Goal: Transaction & Acquisition: Purchase product/service

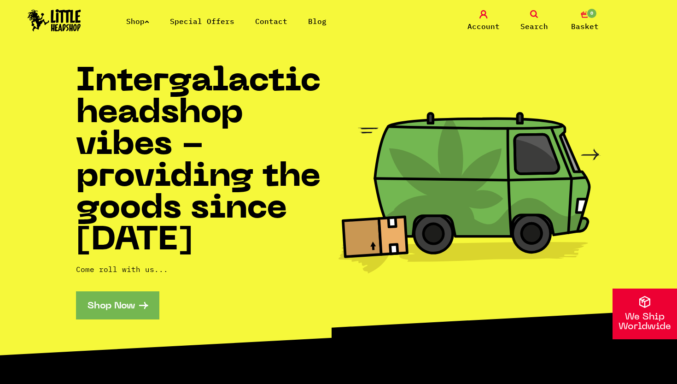
click at [143, 21] on link "Shop" at bounding box center [137, 21] width 23 height 9
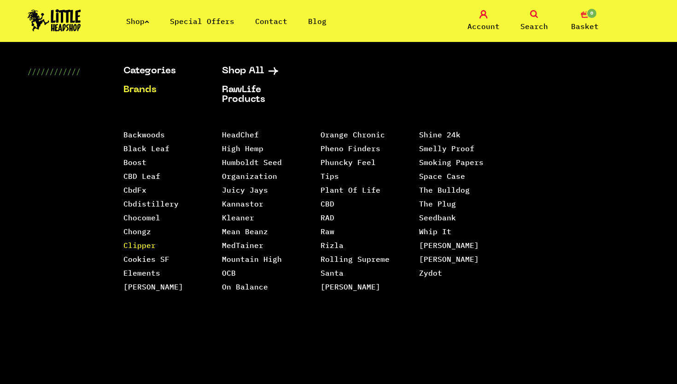
click at [141, 249] on link "Clipper" at bounding box center [139, 244] width 32 height 9
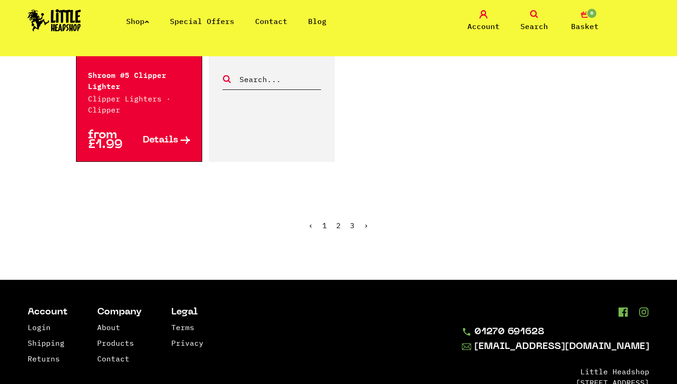
scroll to position [1556, 0]
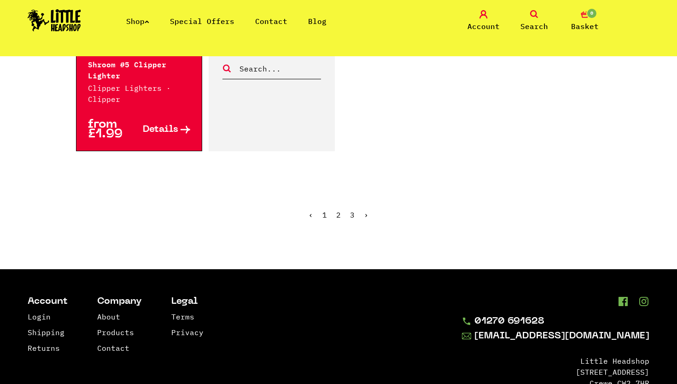
click at [340, 210] on link "2" at bounding box center [338, 214] width 5 height 9
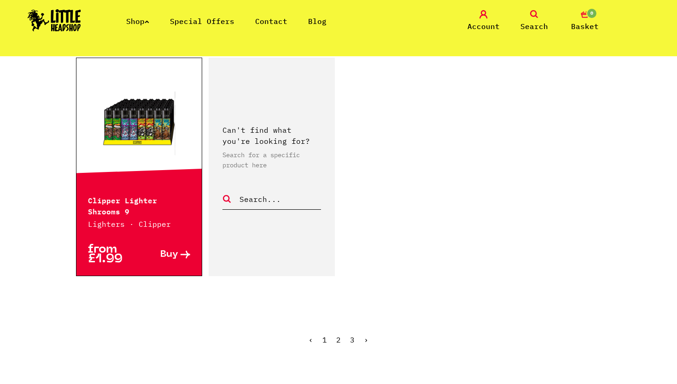
scroll to position [1465, 0]
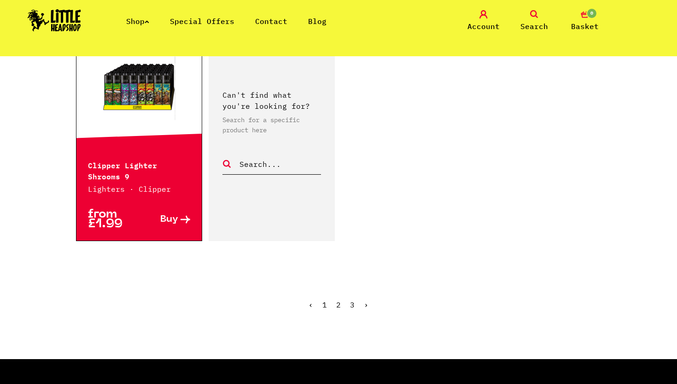
click at [351, 306] on link "3" at bounding box center [352, 304] width 5 height 9
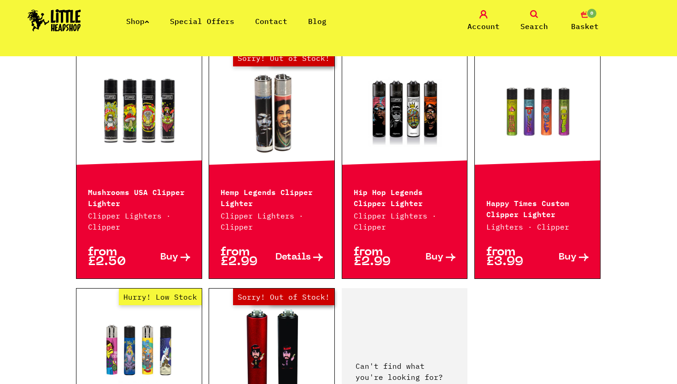
scroll to position [721, 0]
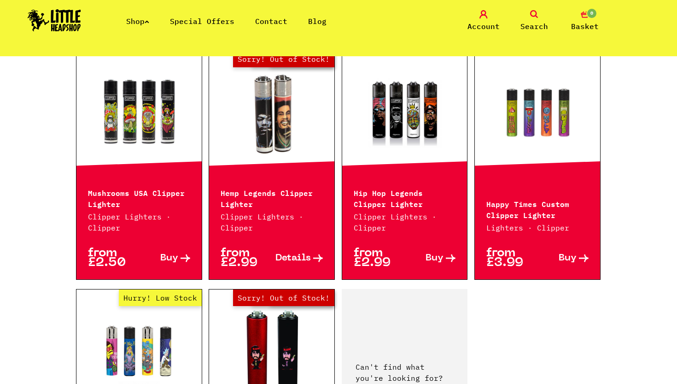
click at [145, 23] on link "Shop" at bounding box center [137, 21] width 23 height 9
